Goal: Obtain resource: Download file/media

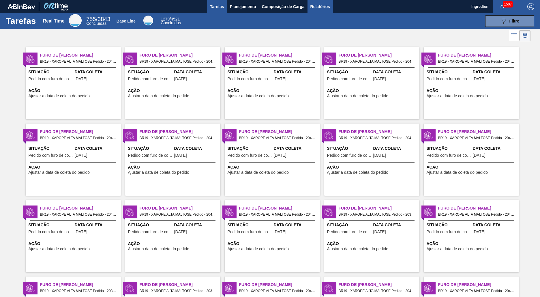
click at [320, 6] on span "Relatórios" at bounding box center [320, 6] width 20 height 7
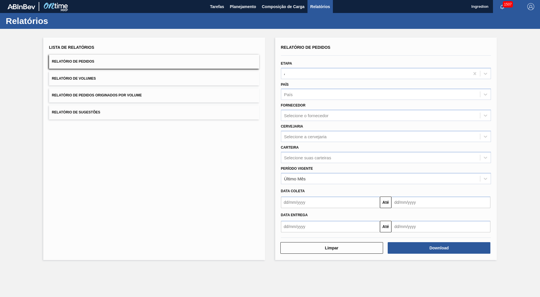
type input "Aguardando Faturamento"
type input "Xarope"
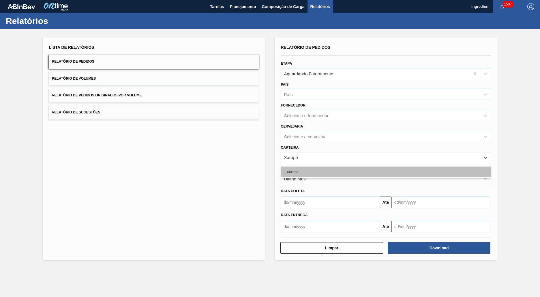
click at [386, 172] on div "Xarope" at bounding box center [386, 171] width 210 height 11
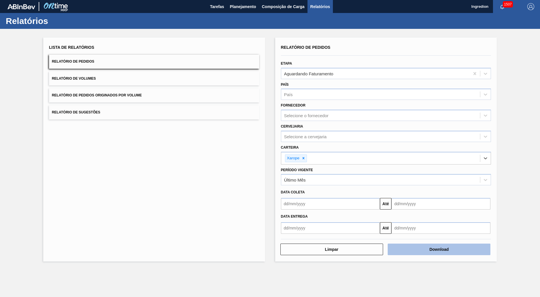
click at [439, 249] on button "Download" at bounding box center [439, 250] width 103 height 12
